Goal: Check status: Check status

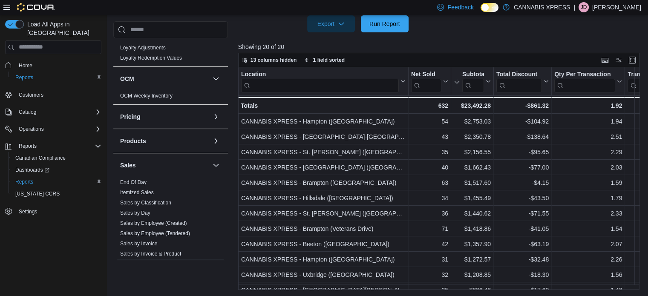
scroll to position [435, 0]
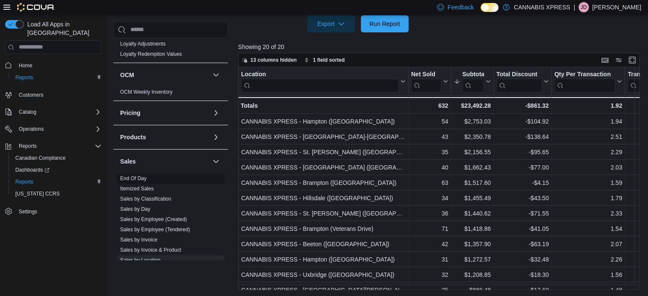
click at [152, 180] on span "End Of Day" at bounding box center [171, 178] width 108 height 10
click at [145, 176] on link "End Of Day" at bounding box center [133, 179] width 26 height 6
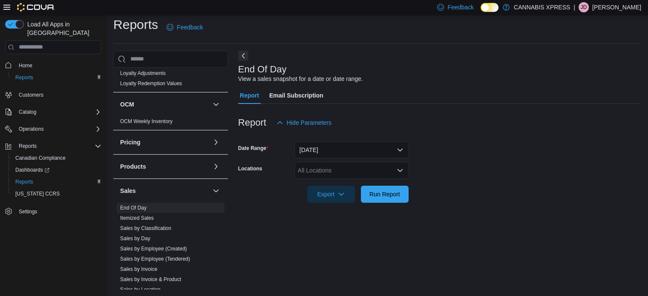
click at [324, 170] on div "All Locations" at bounding box center [351, 170] width 114 height 17
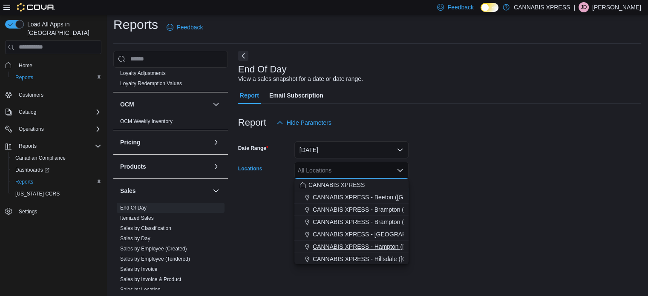
click at [325, 248] on span "CANNABIS XPRESS - Hampton ([GEOGRAPHIC_DATA])" at bounding box center [389, 246] width 153 height 9
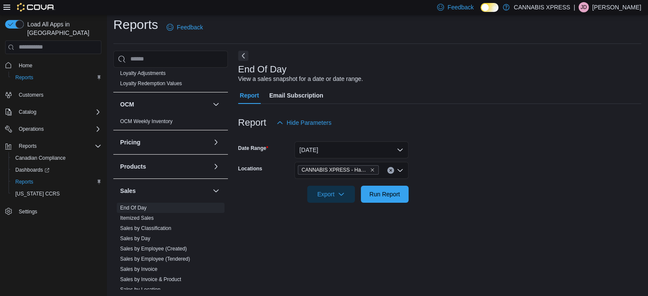
click at [553, 179] on div at bounding box center [439, 182] width 403 height 7
click at [382, 192] on span "Run Report" at bounding box center [384, 194] width 31 height 9
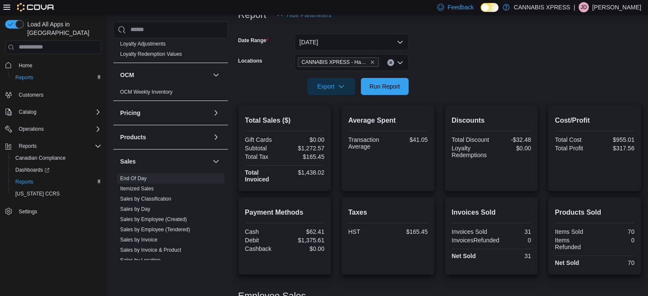
scroll to position [113, 0]
